Goal: Find contact information: Find contact information

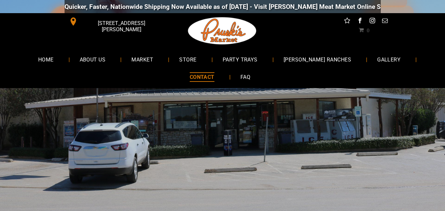
click at [75, 22] on span at bounding box center [73, 21] width 9 height 9
